Goal: Task Accomplishment & Management: Use online tool/utility

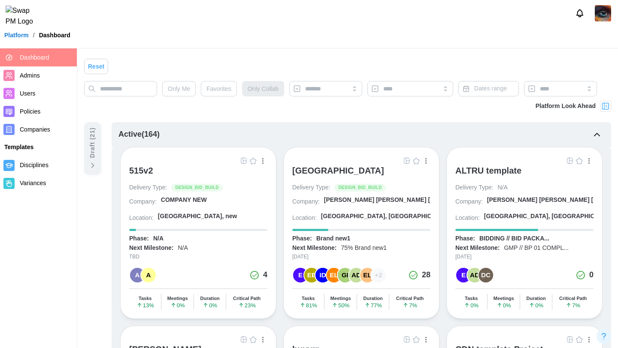
click at [403, 162] on img "button" at bounding box center [406, 160] width 7 height 7
click at [566, 163] on img "button" at bounding box center [569, 160] width 7 height 7
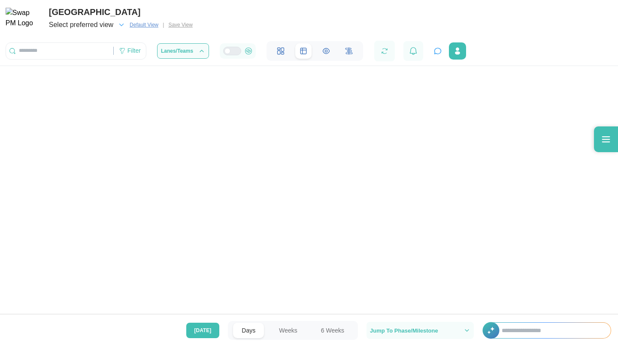
scroll to position [0, 37495]
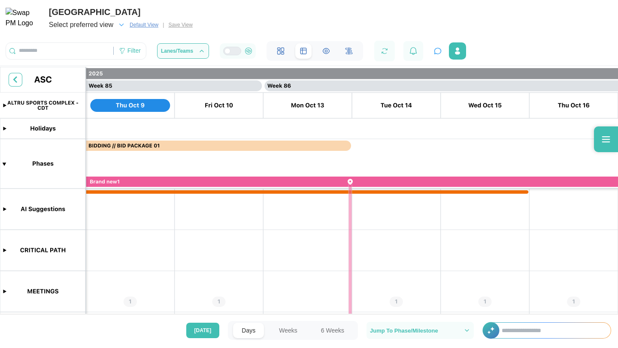
click at [297, 235] on canvas at bounding box center [309, 191] width 618 height 249
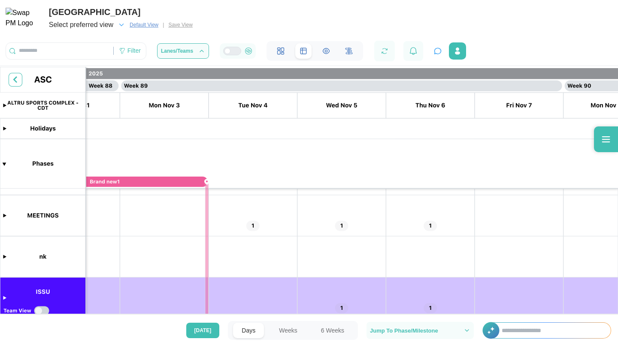
scroll to position [83, 0]
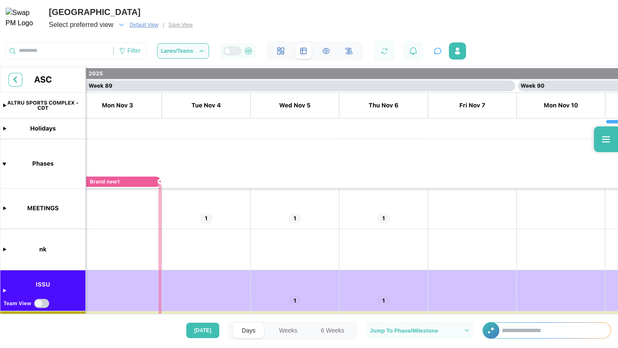
click at [293, 220] on canvas at bounding box center [309, 191] width 618 height 249
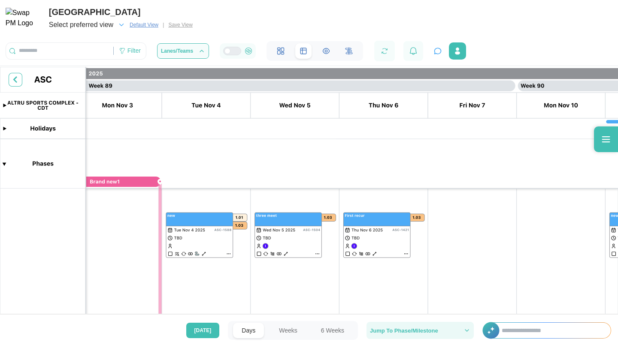
click at [376, 327] on span "Jump To Phase/Milestone" at bounding box center [420, 331] width 100 height 10
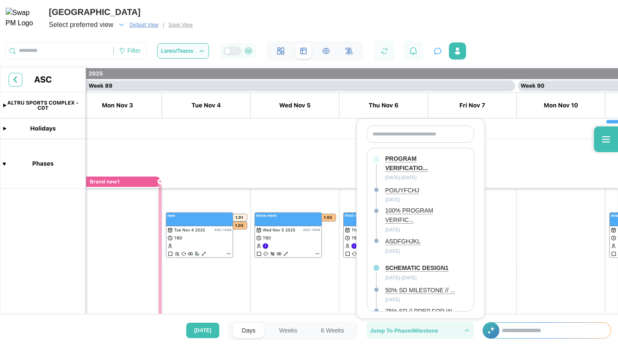
click at [376, 327] on span "Jump To Phase/Milestone" at bounding box center [420, 331] width 100 height 10
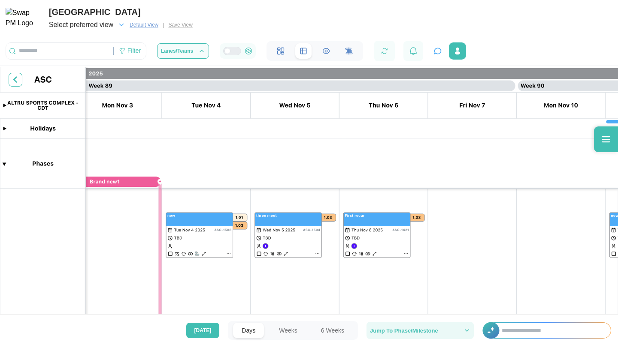
click at [376, 327] on span "Jump To Phase/Milestone" at bounding box center [420, 331] width 100 height 10
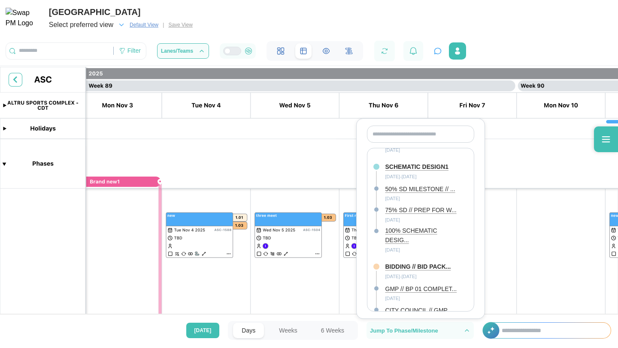
scroll to position [0, 0]
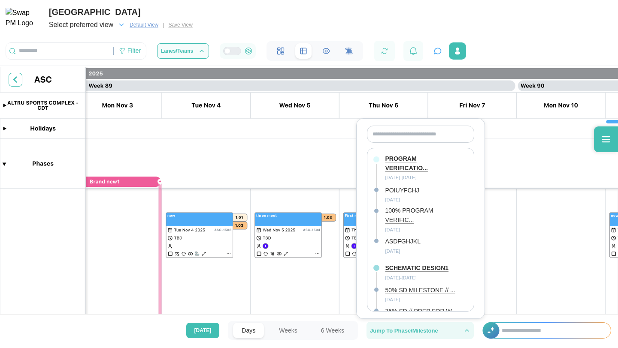
click at [405, 332] on span "Jump To Phase/Milestone" at bounding box center [404, 331] width 68 height 6
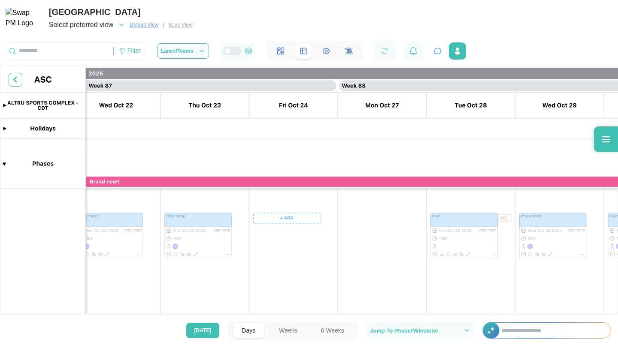
click at [290, 328] on button "Weeks" at bounding box center [288, 330] width 36 height 15
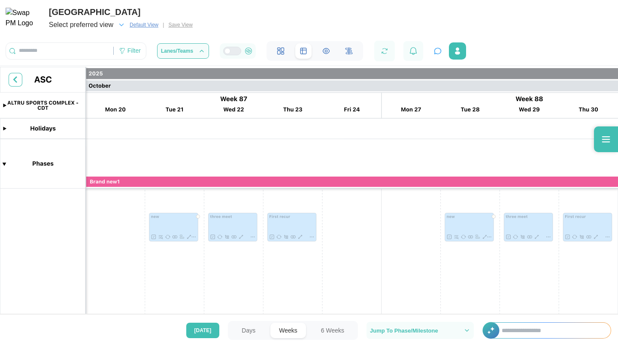
scroll to position [0, 25410]
click at [322, 329] on button "6 Weeks" at bounding box center [332, 330] width 40 height 15
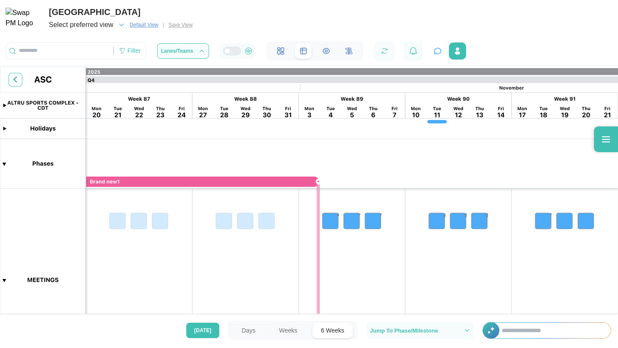
scroll to position [0, 9148]
click at [289, 330] on button "Weeks" at bounding box center [288, 330] width 36 height 15
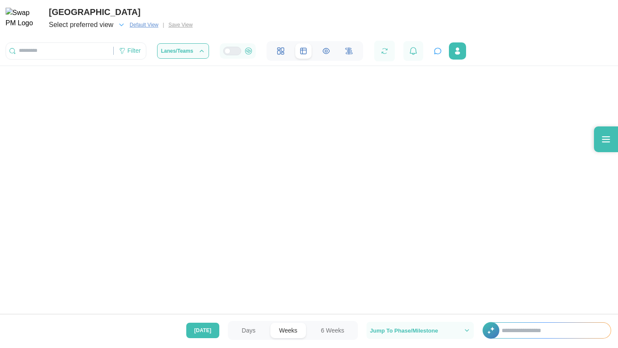
scroll to position [0, 25410]
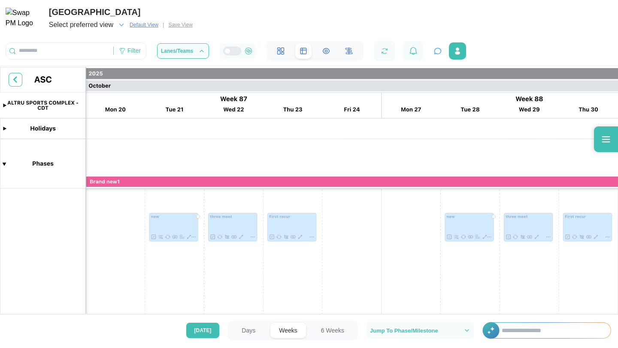
click at [240, 327] on button "Days" at bounding box center [248, 330] width 31 height 15
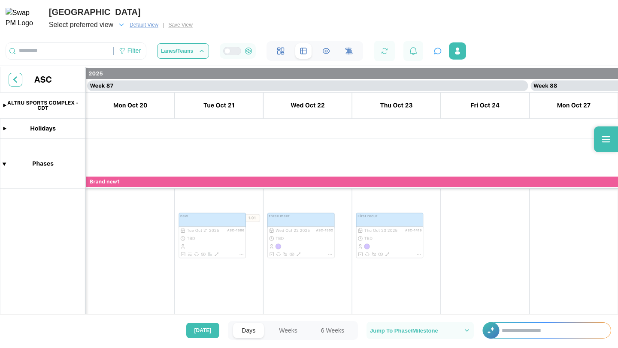
scroll to position [0, 38116]
click at [211, 334] on span "[DATE]" at bounding box center [202, 330] width 17 height 15
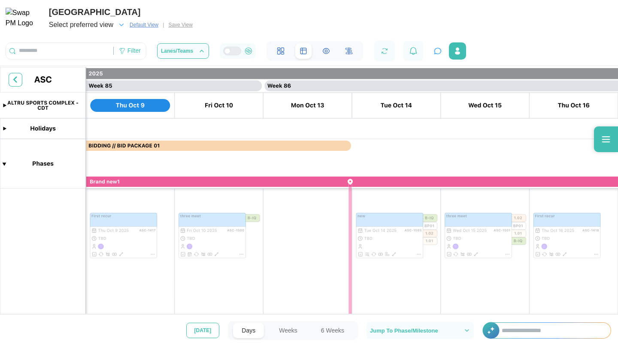
click at [211, 334] on span "[DATE]" at bounding box center [202, 330] width 17 height 15
click at [292, 326] on button "Weeks" at bounding box center [288, 330] width 36 height 15
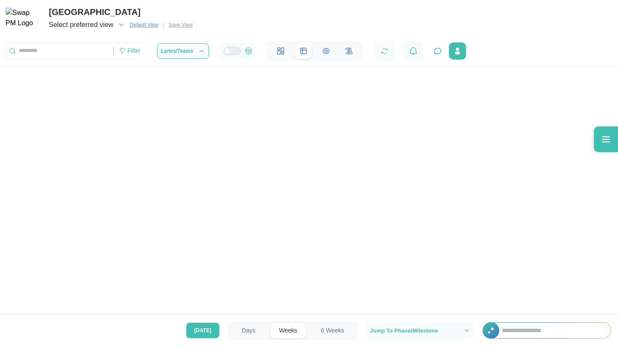
scroll to position [83, 0]
click at [329, 328] on button "6 Weeks" at bounding box center [332, 330] width 40 height 15
click at [250, 325] on button "Days" at bounding box center [248, 330] width 31 height 15
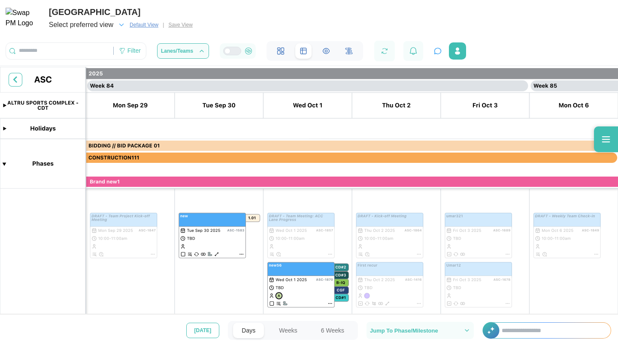
click at [214, 328] on button "[DATE]" at bounding box center [202, 330] width 33 height 15
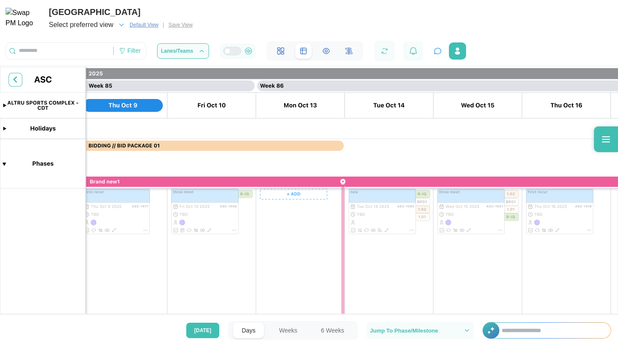
scroll to position [0, 37555]
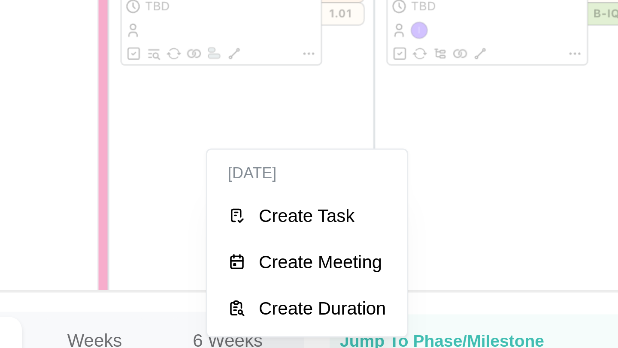
click at [366, 308] on div "Create Meeting" at bounding box center [364, 304] width 42 height 7
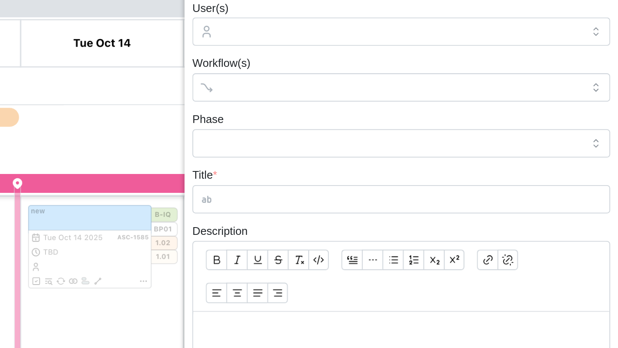
scroll to position [0, 0]
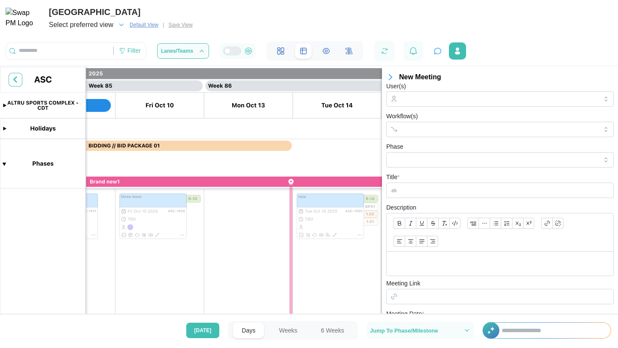
click at [329, 271] on canvas at bounding box center [309, 191] width 618 height 249
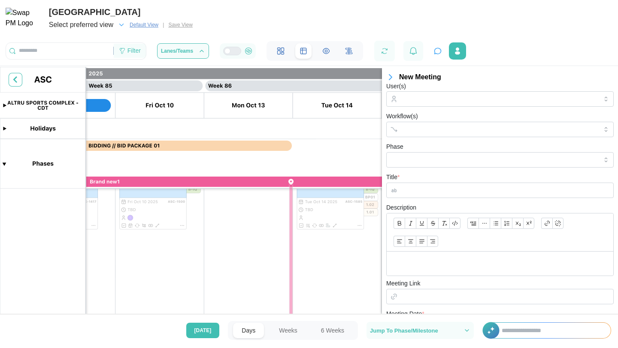
click at [129, 56] on div "Filter" at bounding box center [133, 50] width 13 height 9
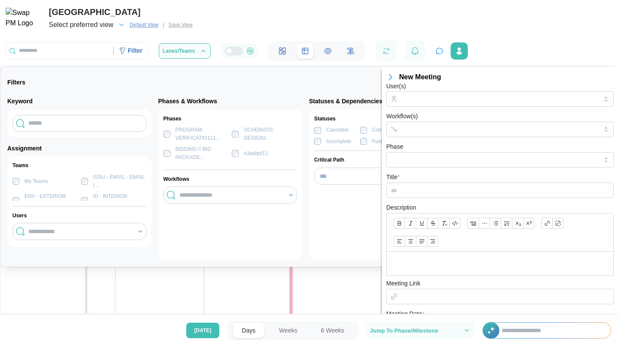
click at [394, 76] on icon "button" at bounding box center [390, 77] width 10 height 10
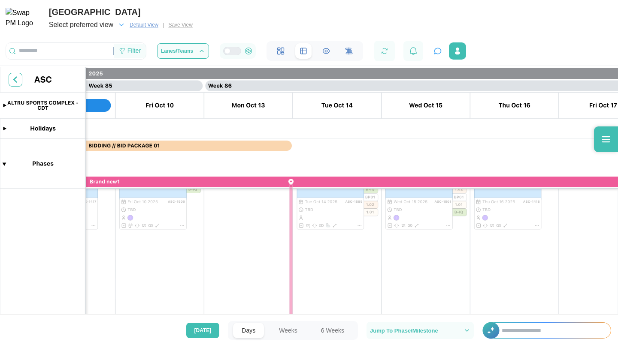
click at [141, 50] on div "Filter" at bounding box center [133, 50] width 13 height 9
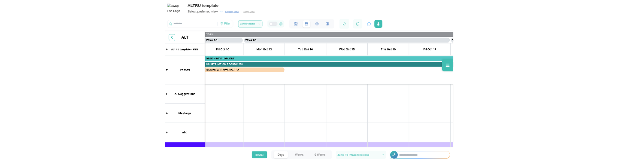
scroll to position [0, 37649]
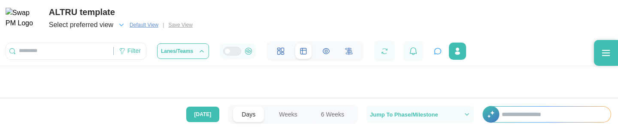
click at [283, 113] on button "Weeks" at bounding box center [288, 113] width 36 height 15
click at [333, 114] on button "6 Weeks" at bounding box center [332, 113] width 40 height 15
click at [287, 115] on button "Weeks" at bounding box center [288, 113] width 36 height 15
click at [335, 116] on button "6 Weeks" at bounding box center [332, 113] width 40 height 15
click at [293, 117] on button "Weeks" at bounding box center [288, 113] width 36 height 15
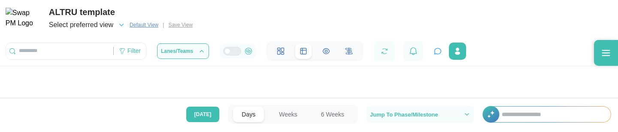
click at [331, 116] on button "6 Weeks" at bounding box center [332, 113] width 40 height 15
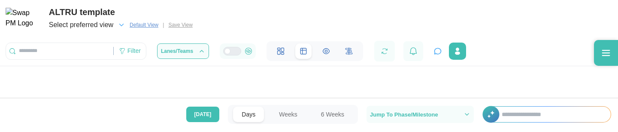
click at [331, 116] on button "6 Weeks" at bounding box center [332, 113] width 40 height 15
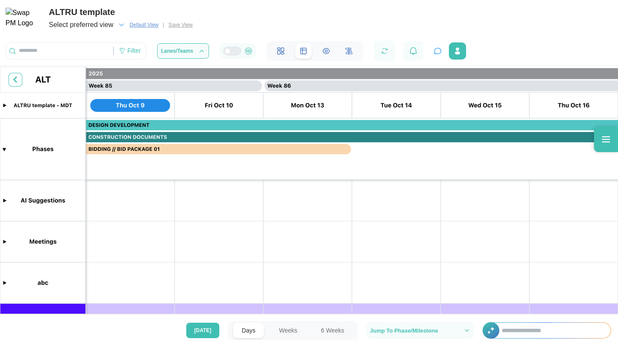
scroll to position [0, 37495]
